Goal: Find contact information: Find contact information

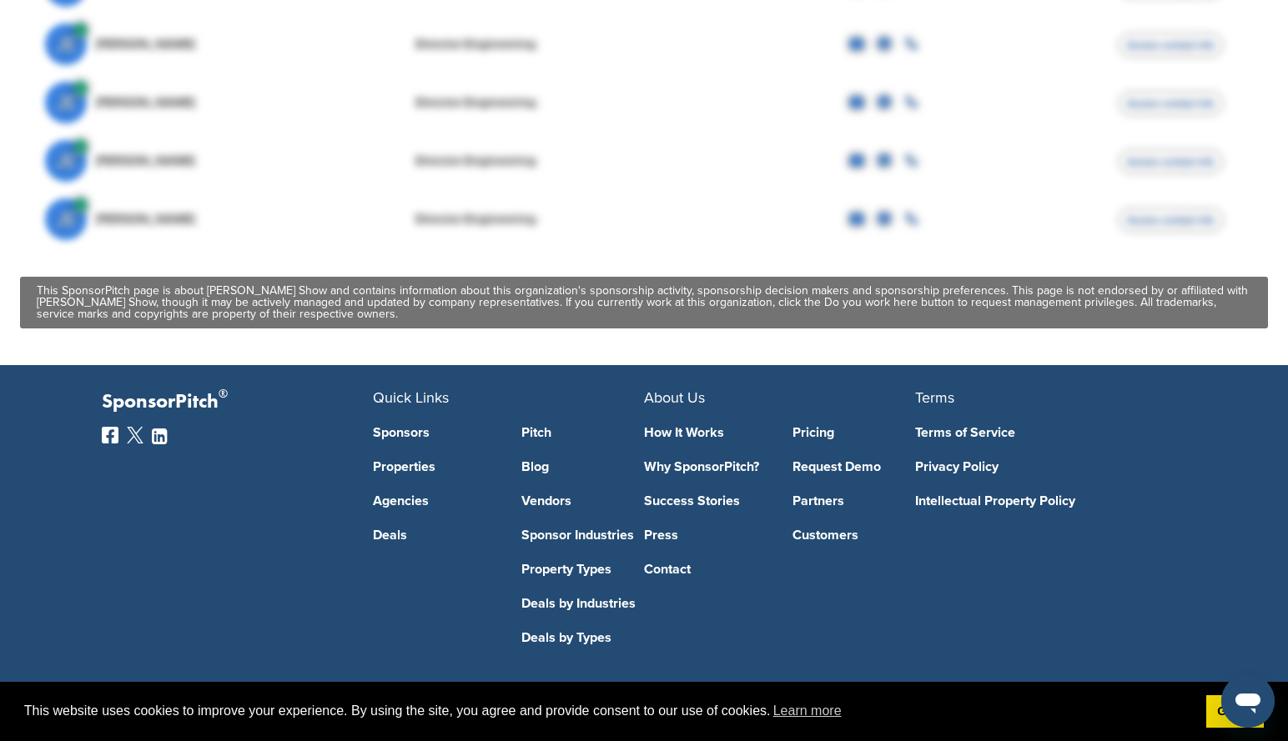
scroll to position [834, 0]
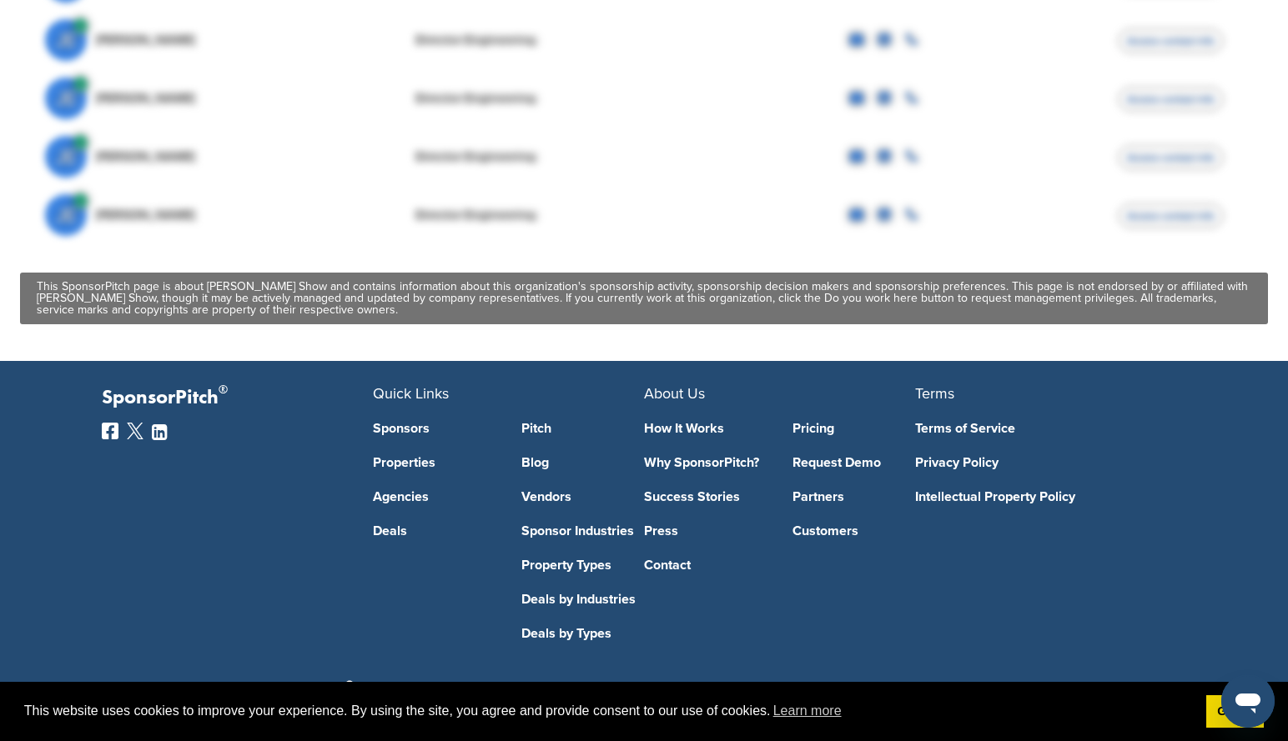
click at [405, 430] on link "Sponsors" at bounding box center [434, 428] width 123 height 13
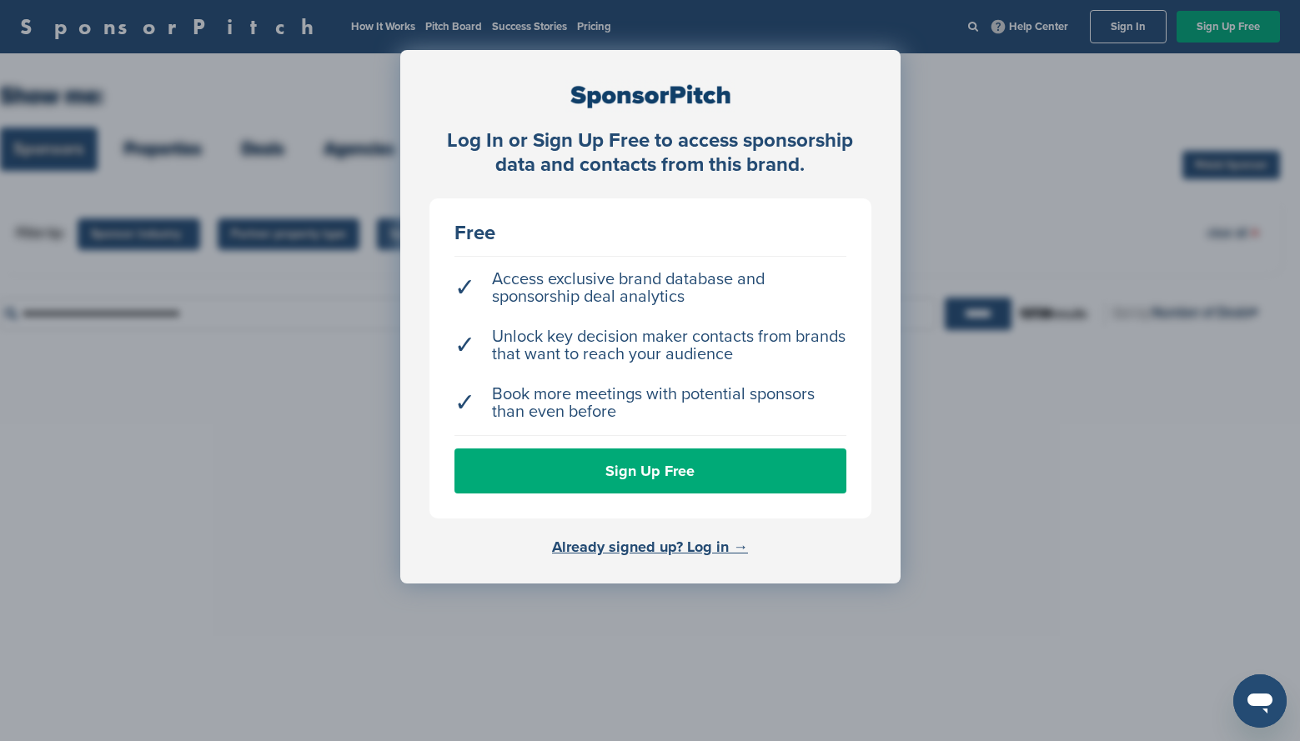
click at [1103, 200] on div "Log In or Sign Up Free to access sponsorship data and contacts from this brand.…" at bounding box center [650, 412] width 1300 height 825
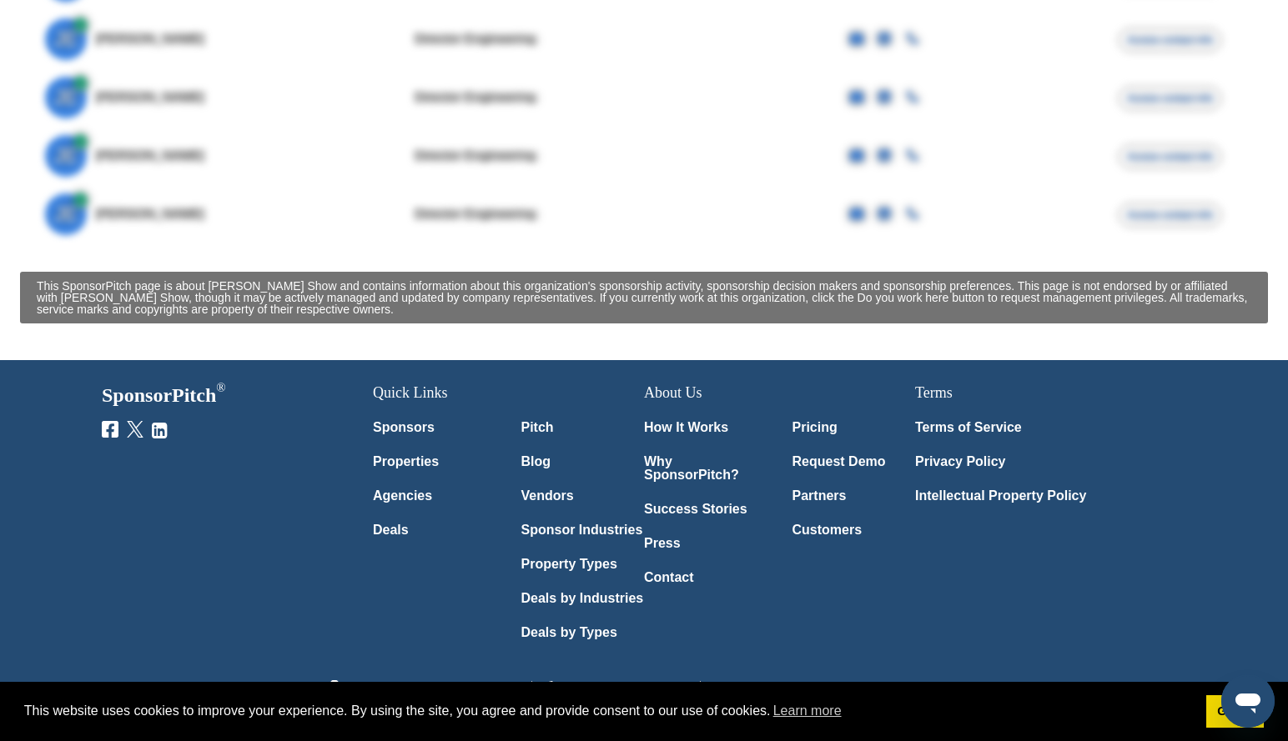
scroll to position [834, 0]
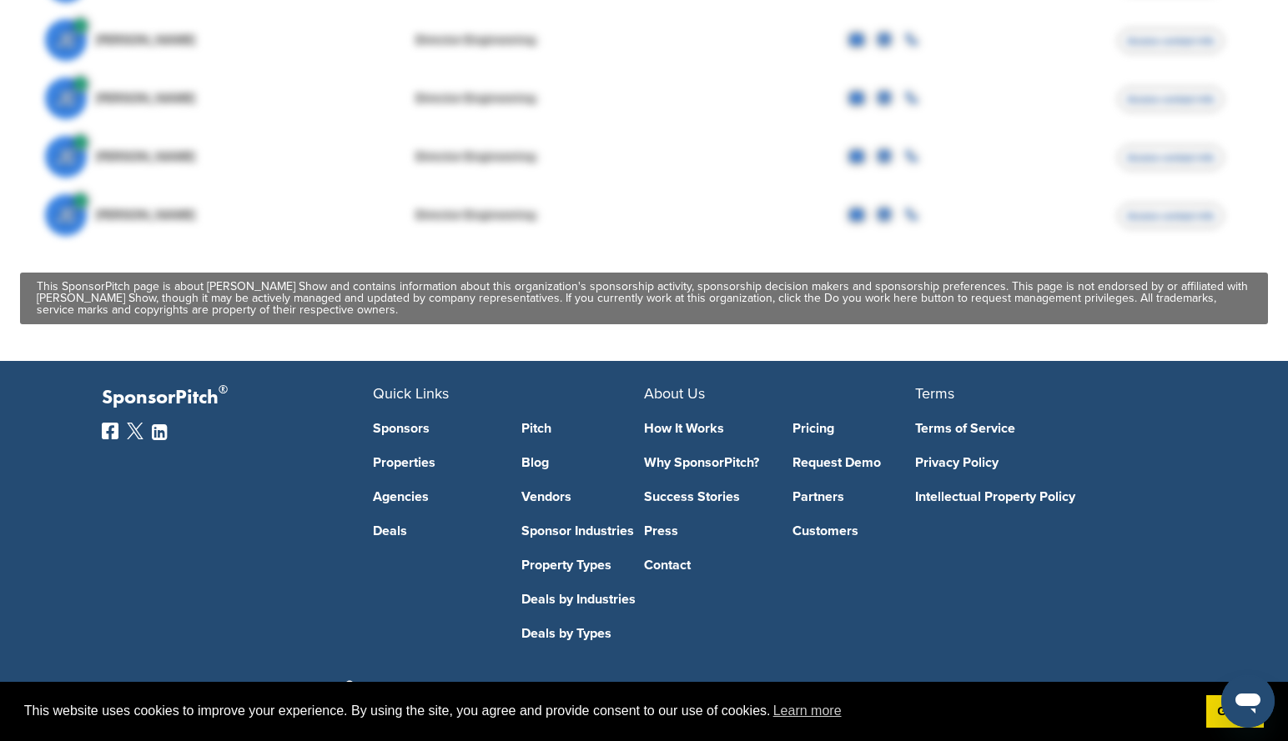
click at [677, 565] on link "Contact" at bounding box center [705, 565] width 123 height 13
